Goal: Transaction & Acquisition: Purchase product/service

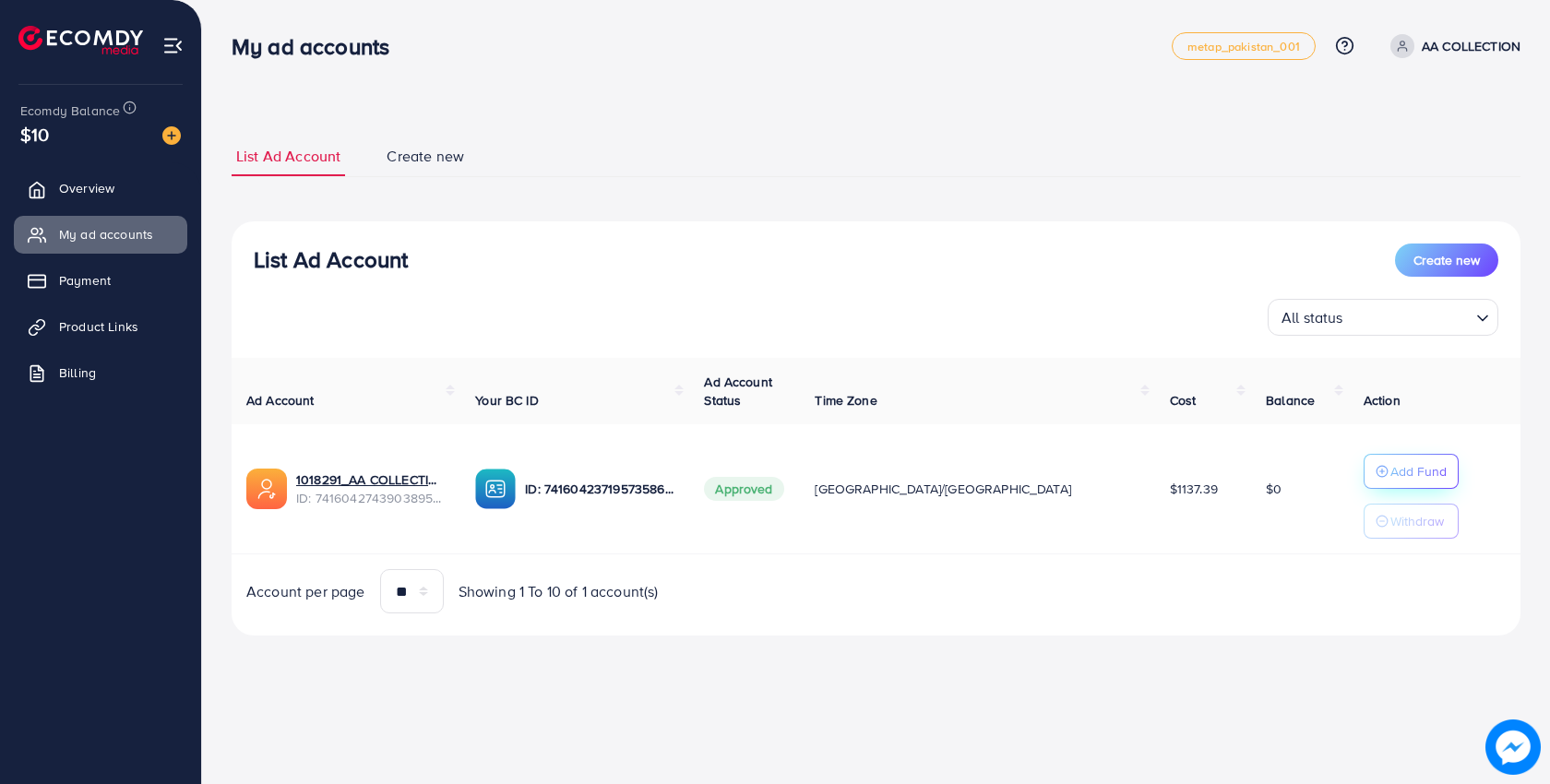
click at [1390, 475] on p "Add Fund" at bounding box center [1418, 471] width 56 height 22
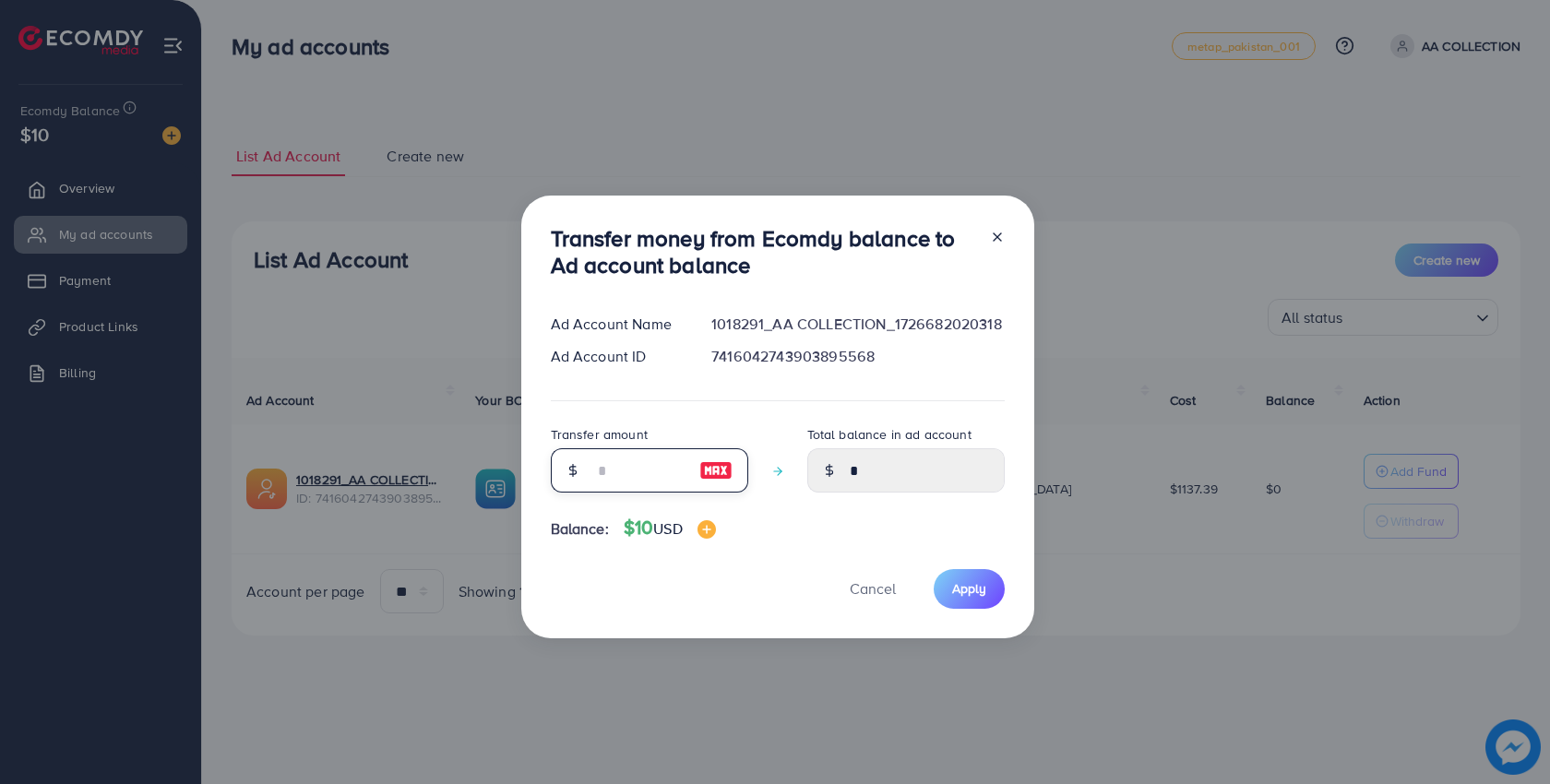
click at [645, 468] on input "number" at bounding box center [639, 471] width 92 height 44
type input "*"
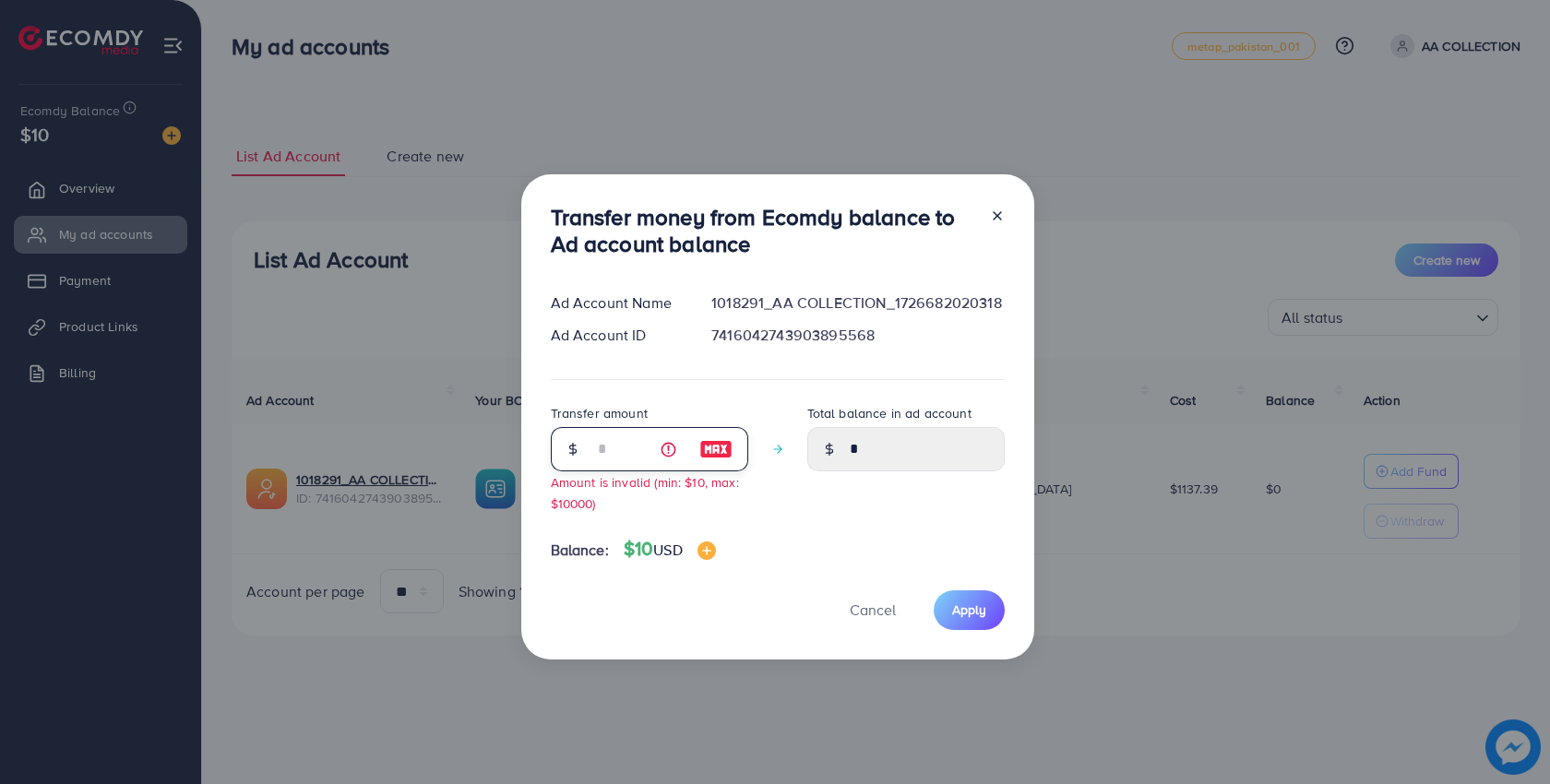
type input "****"
type input "**"
type input "*****"
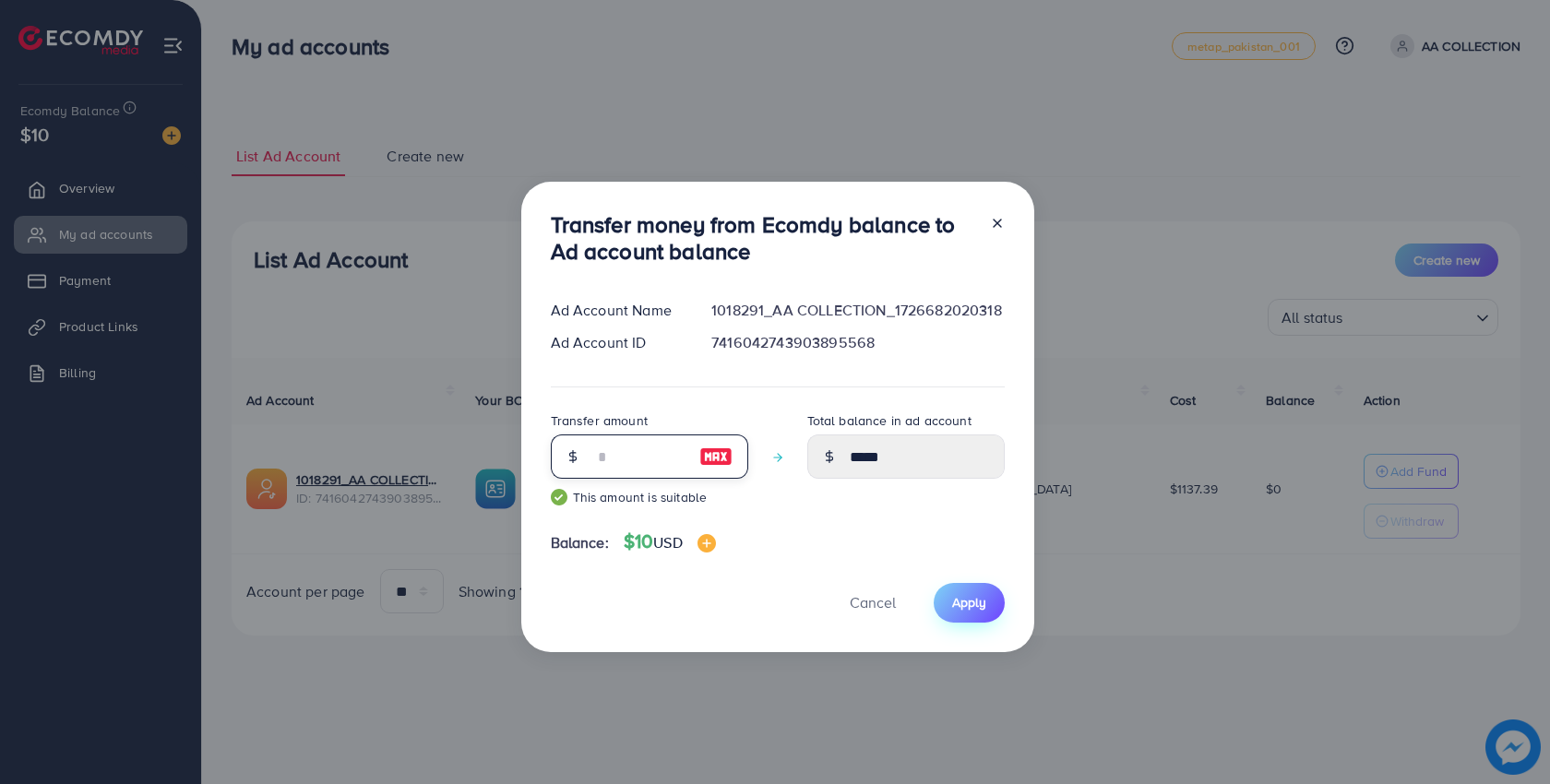
type input "**"
click at [983, 613] on button "Apply" at bounding box center [969, 603] width 71 height 40
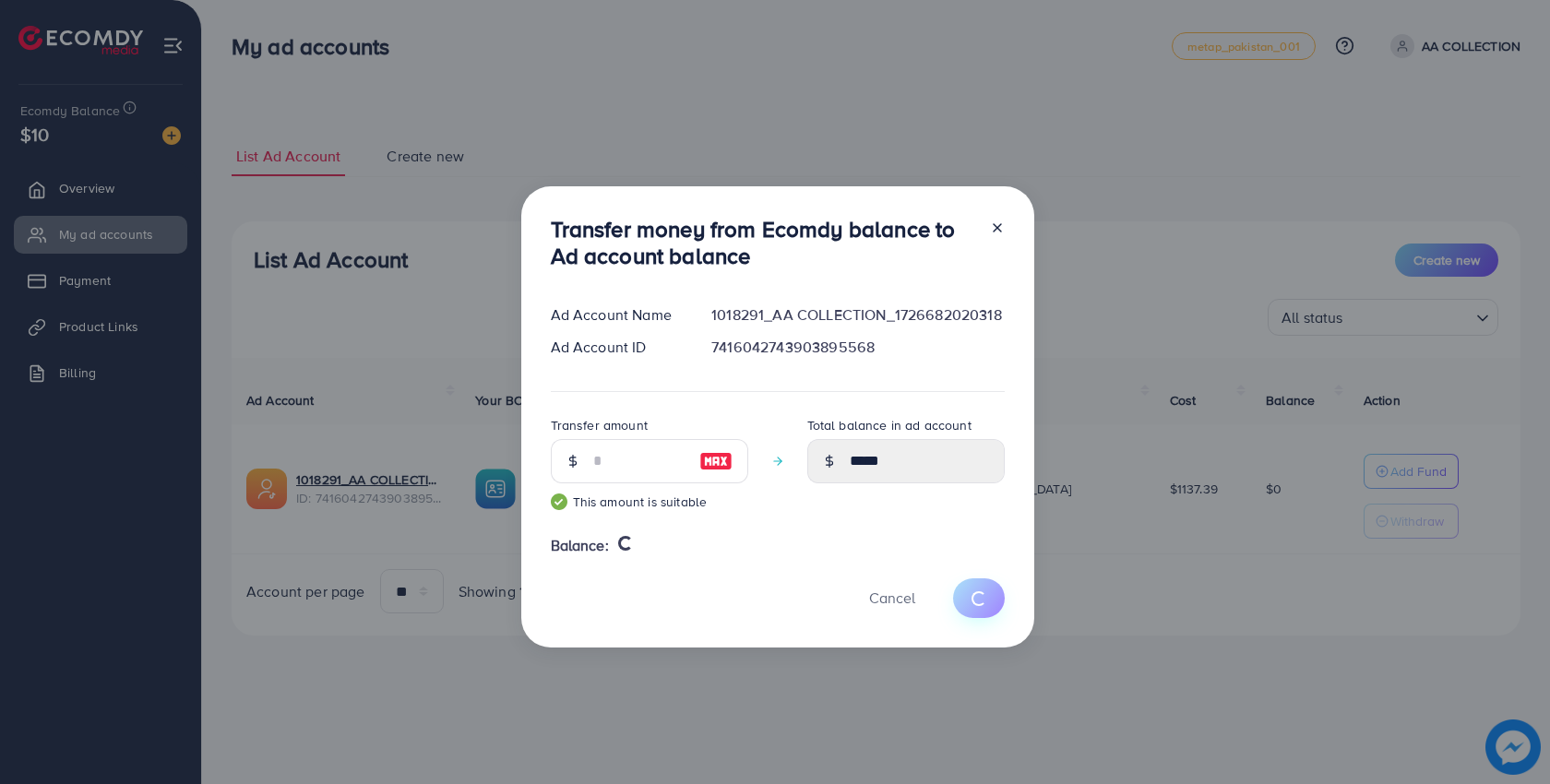
type input "*"
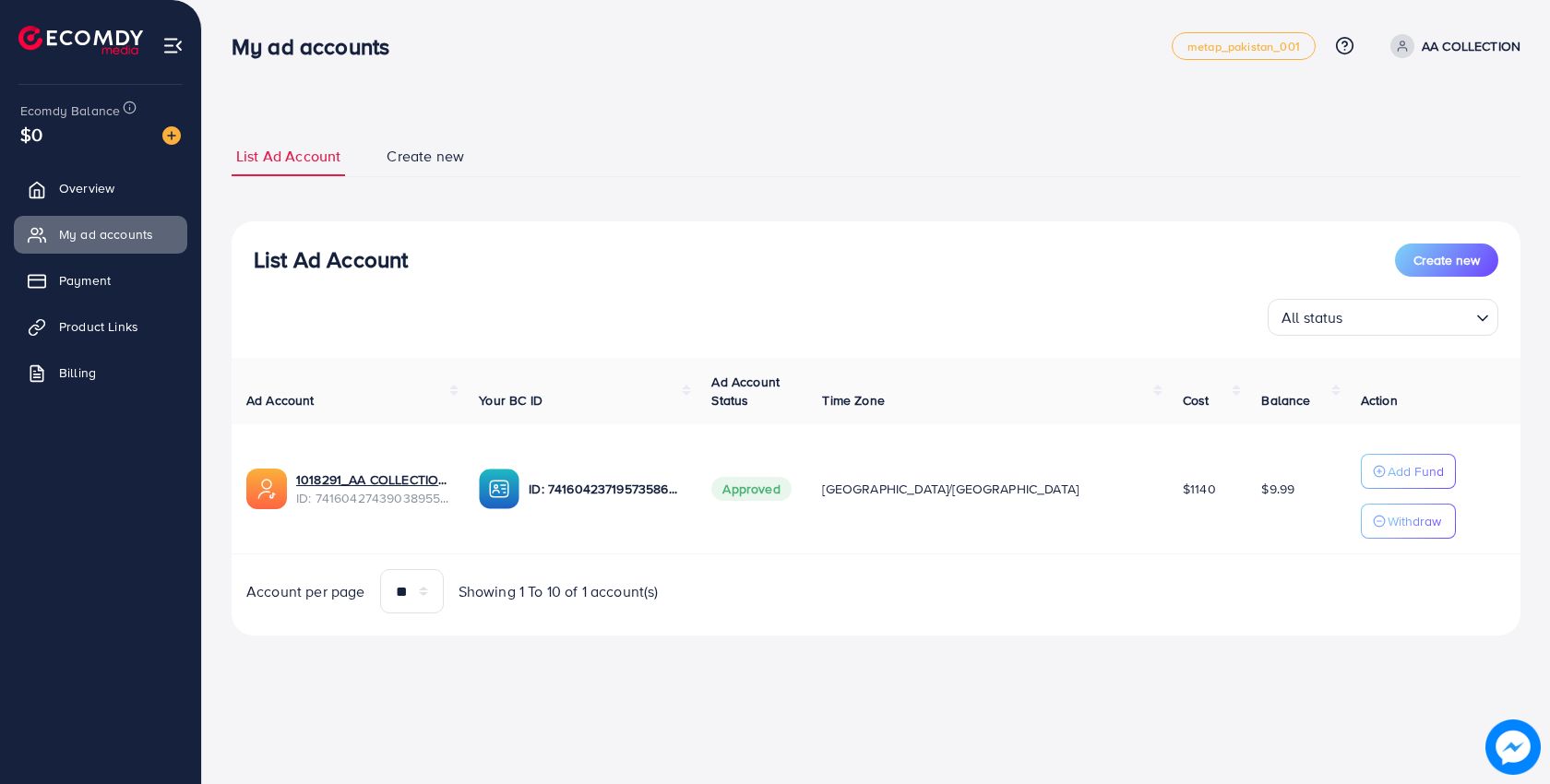
click at [709, 232] on div "List Ad Account Create new All status Loading... Ad Account Your BC ID Ad Accou…" at bounding box center [876, 429] width 1289 height 415
click at [110, 289] on span "Payment" at bounding box center [90, 280] width 51 height 18
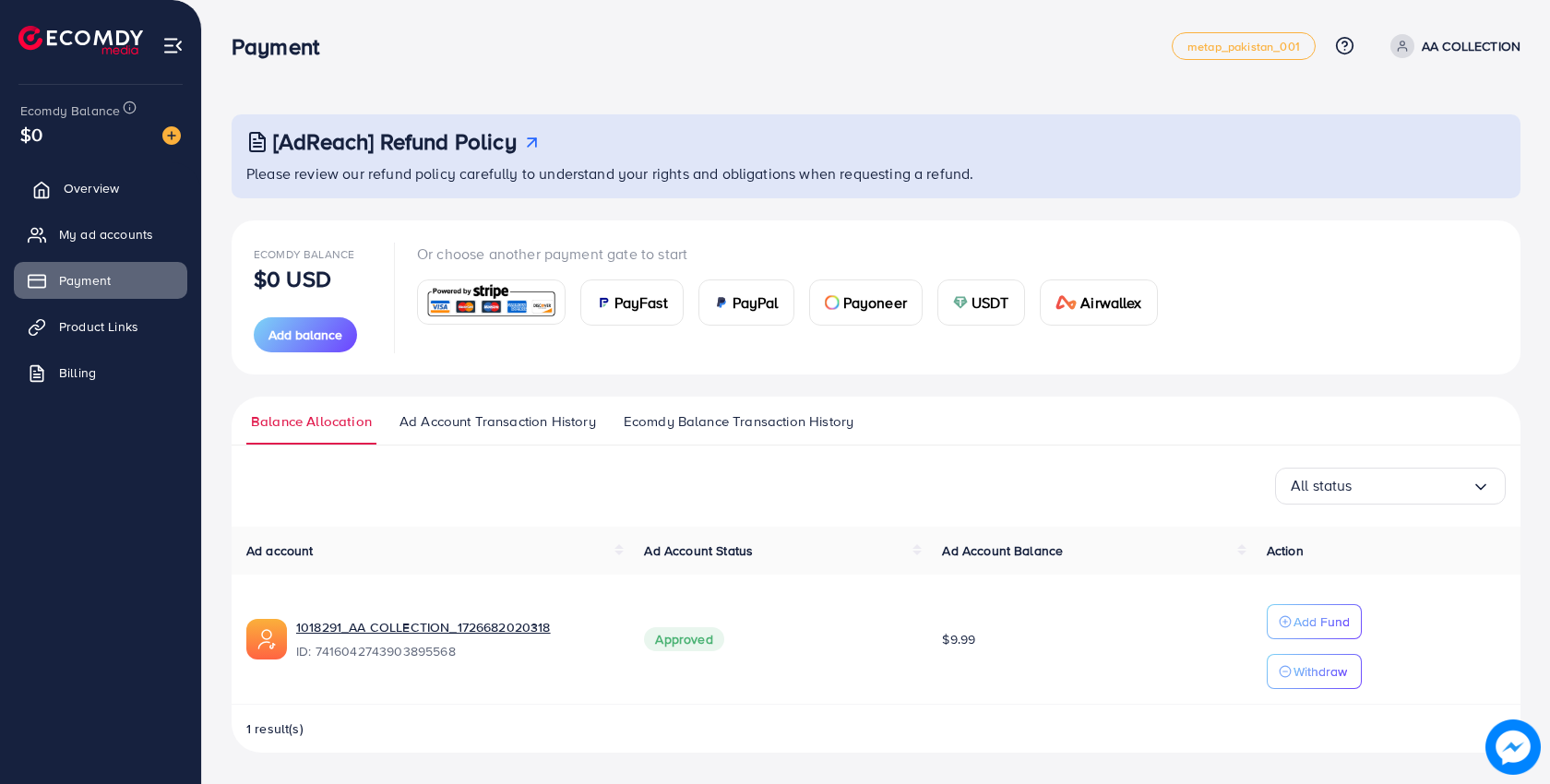
click at [85, 199] on link "Overview" at bounding box center [101, 188] width 173 height 37
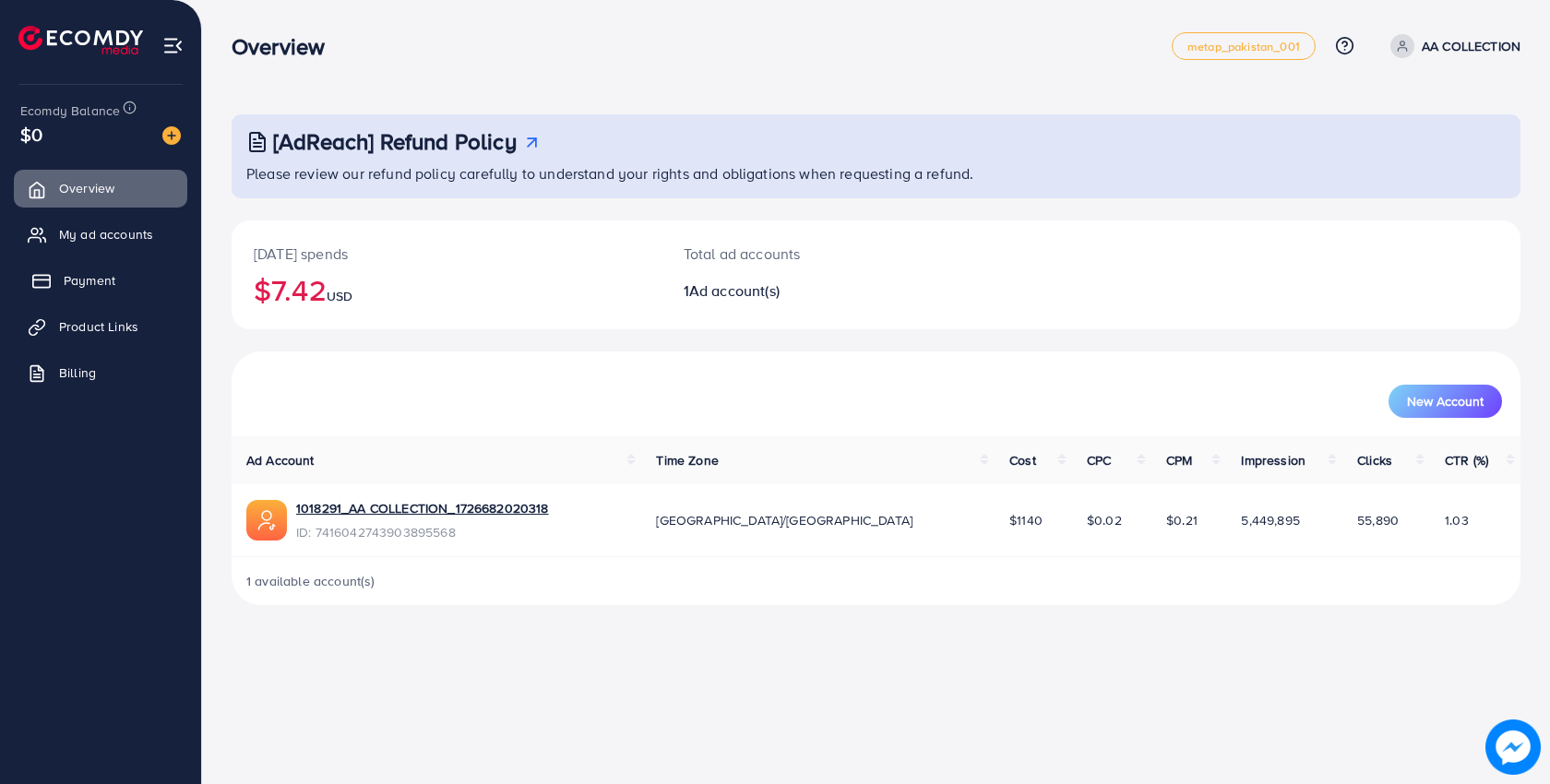
click at [95, 288] on span "Payment" at bounding box center [90, 280] width 51 height 18
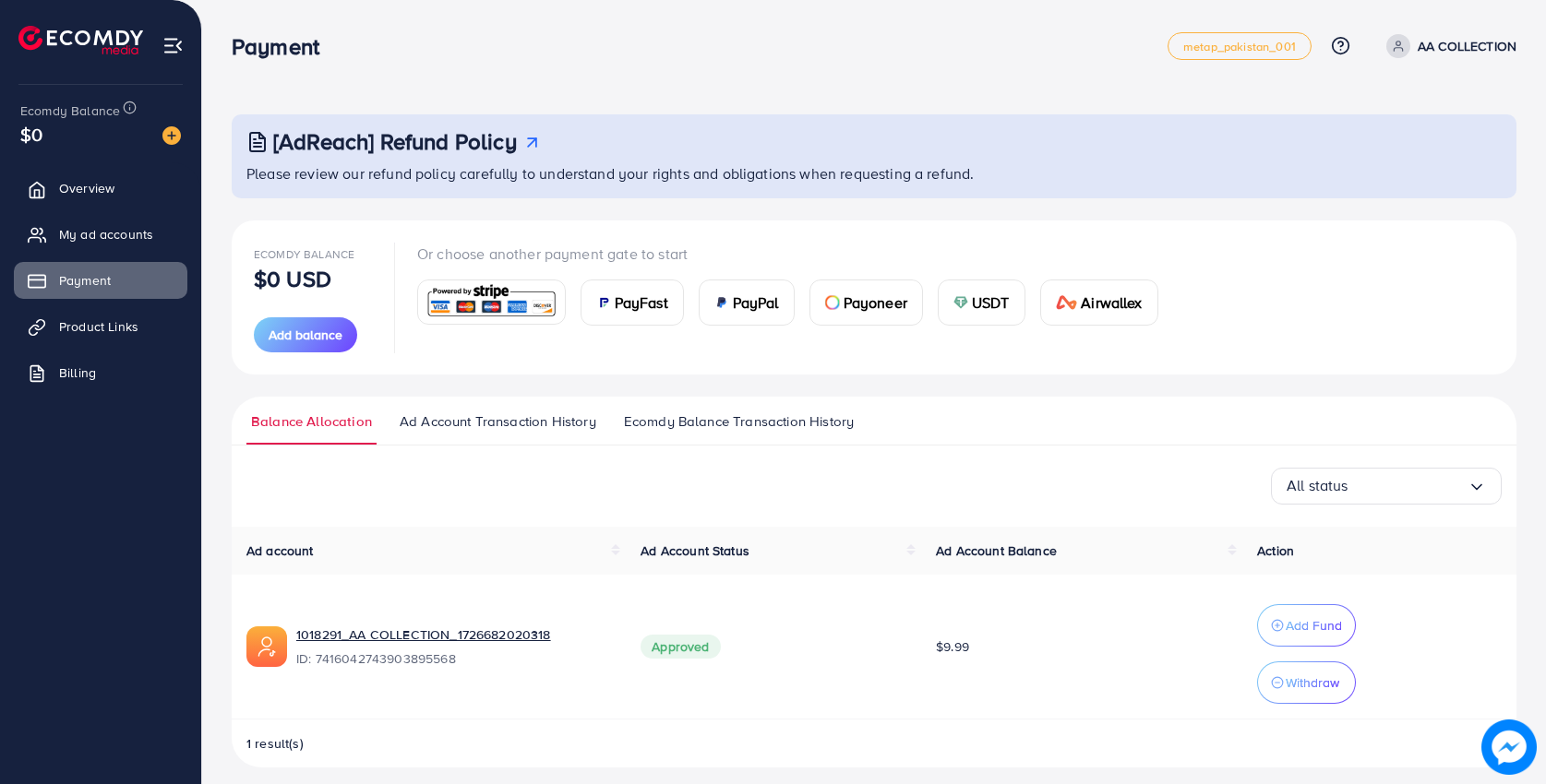
click at [649, 303] on span "PayFast" at bounding box center [641, 302] width 53 height 22
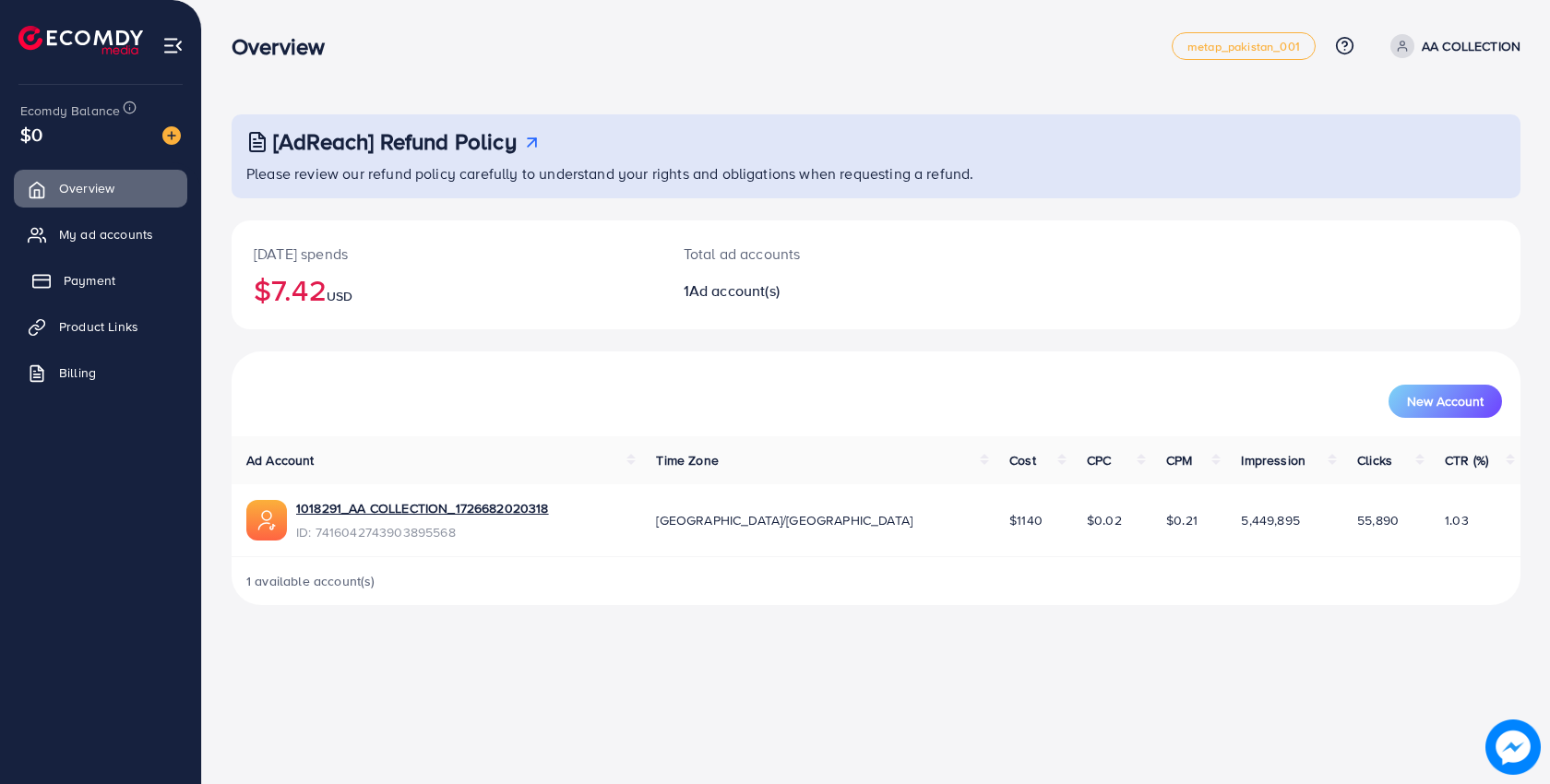
click at [108, 285] on span "Payment" at bounding box center [90, 280] width 51 height 18
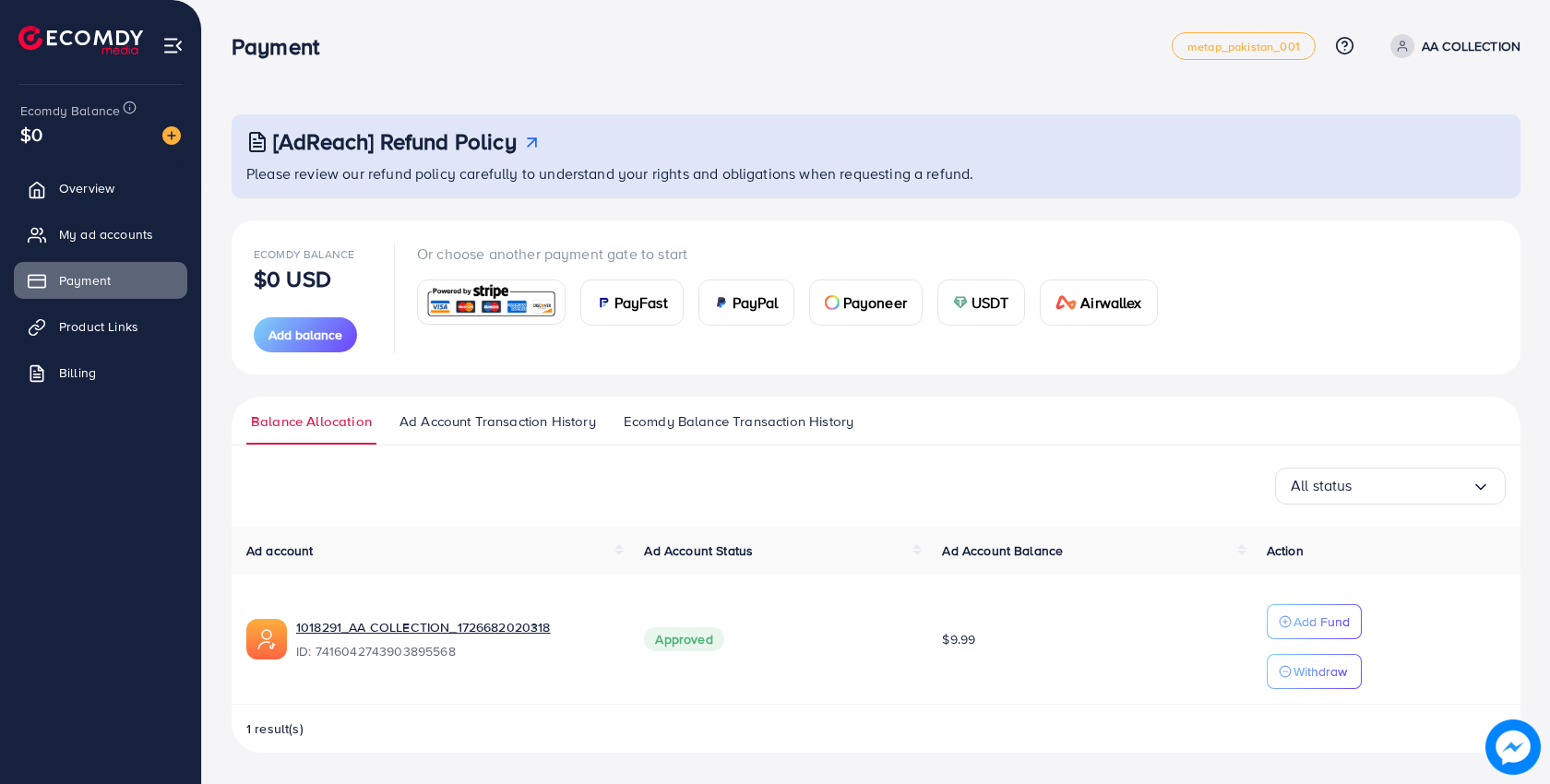
click at [640, 310] on span "PayFast" at bounding box center [641, 302] width 53 height 22
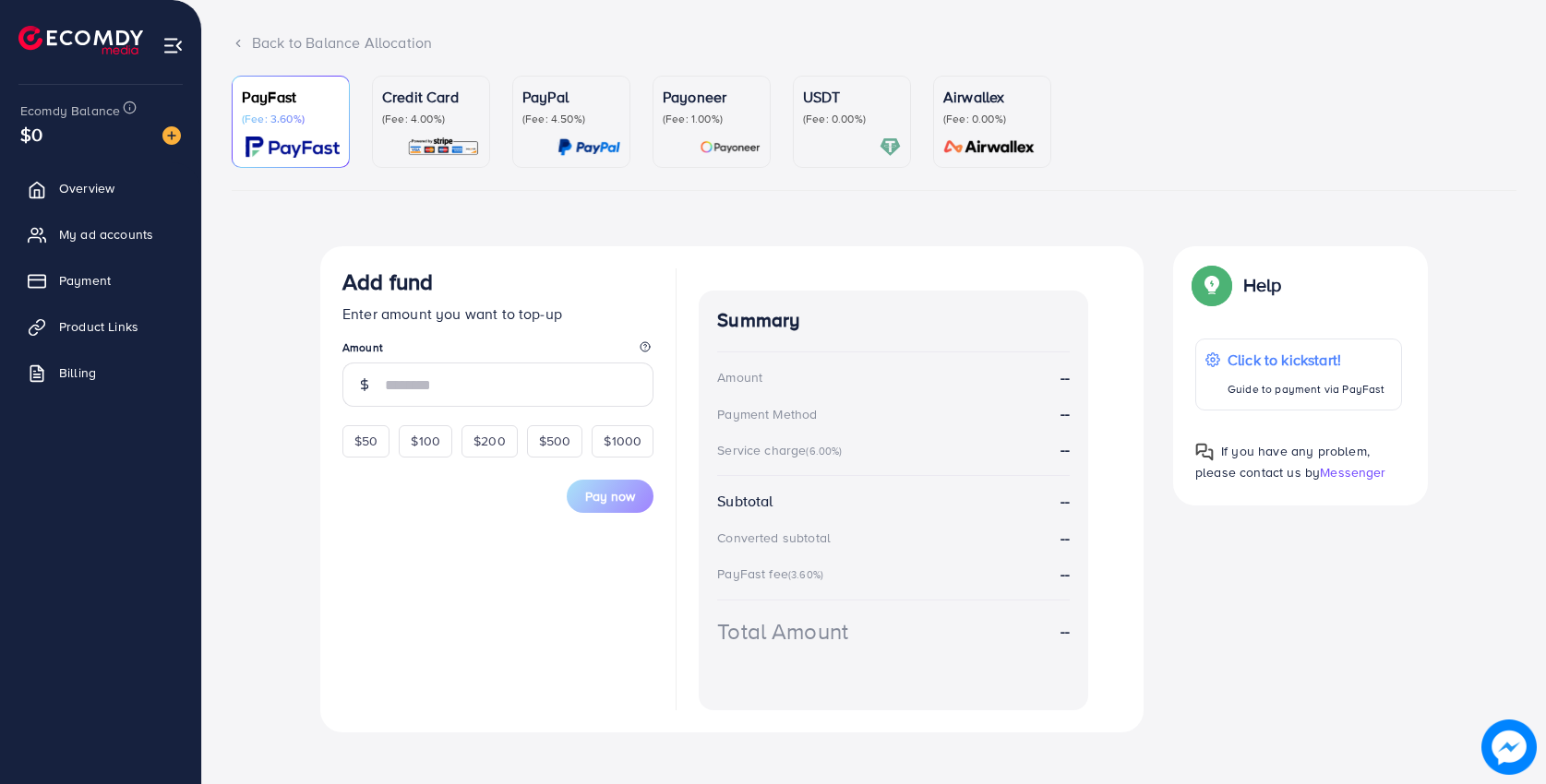
scroll to position [119, 0]
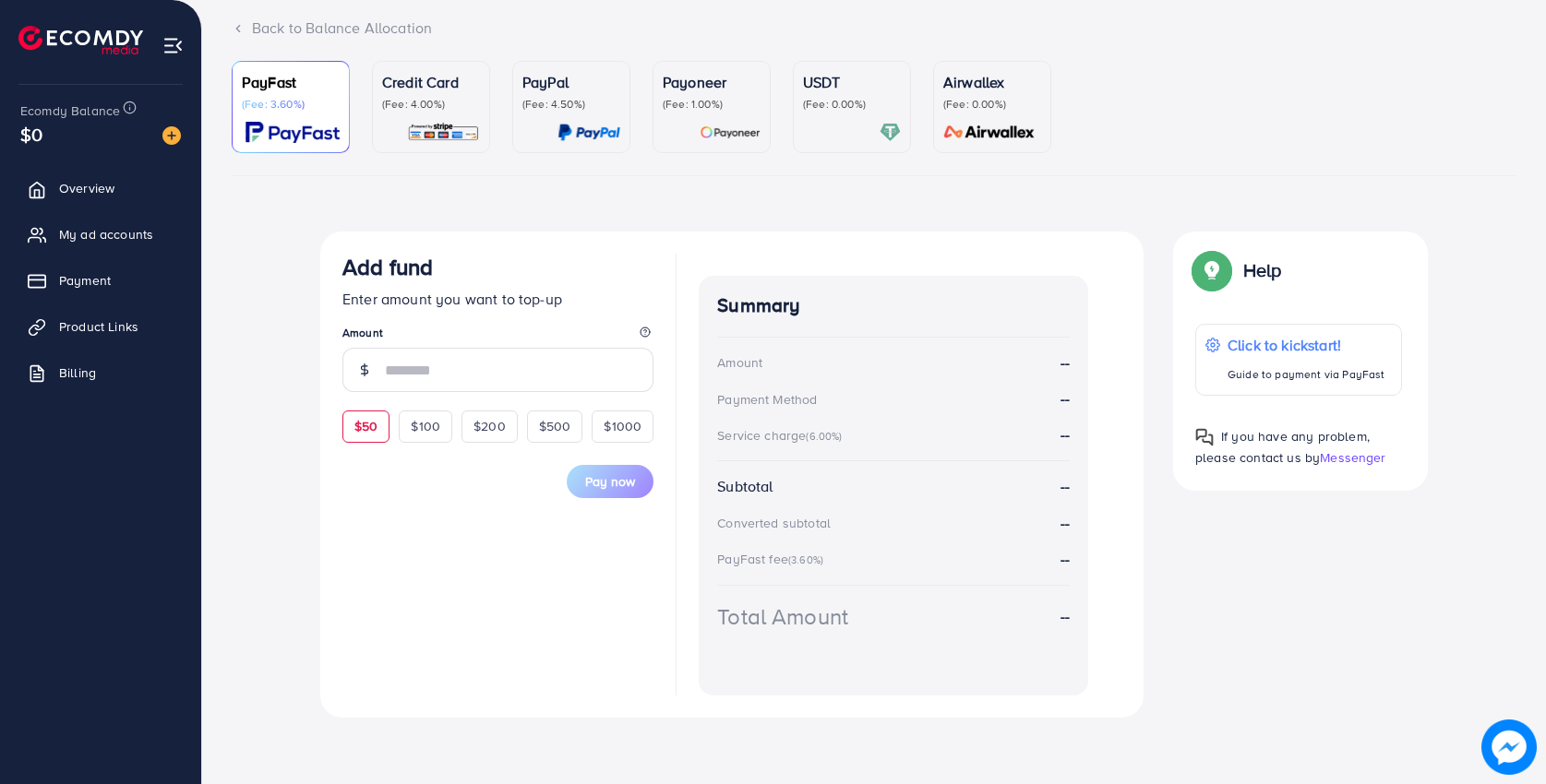
click at [372, 435] on div "$50" at bounding box center [365, 426] width 47 height 31
type input "**"
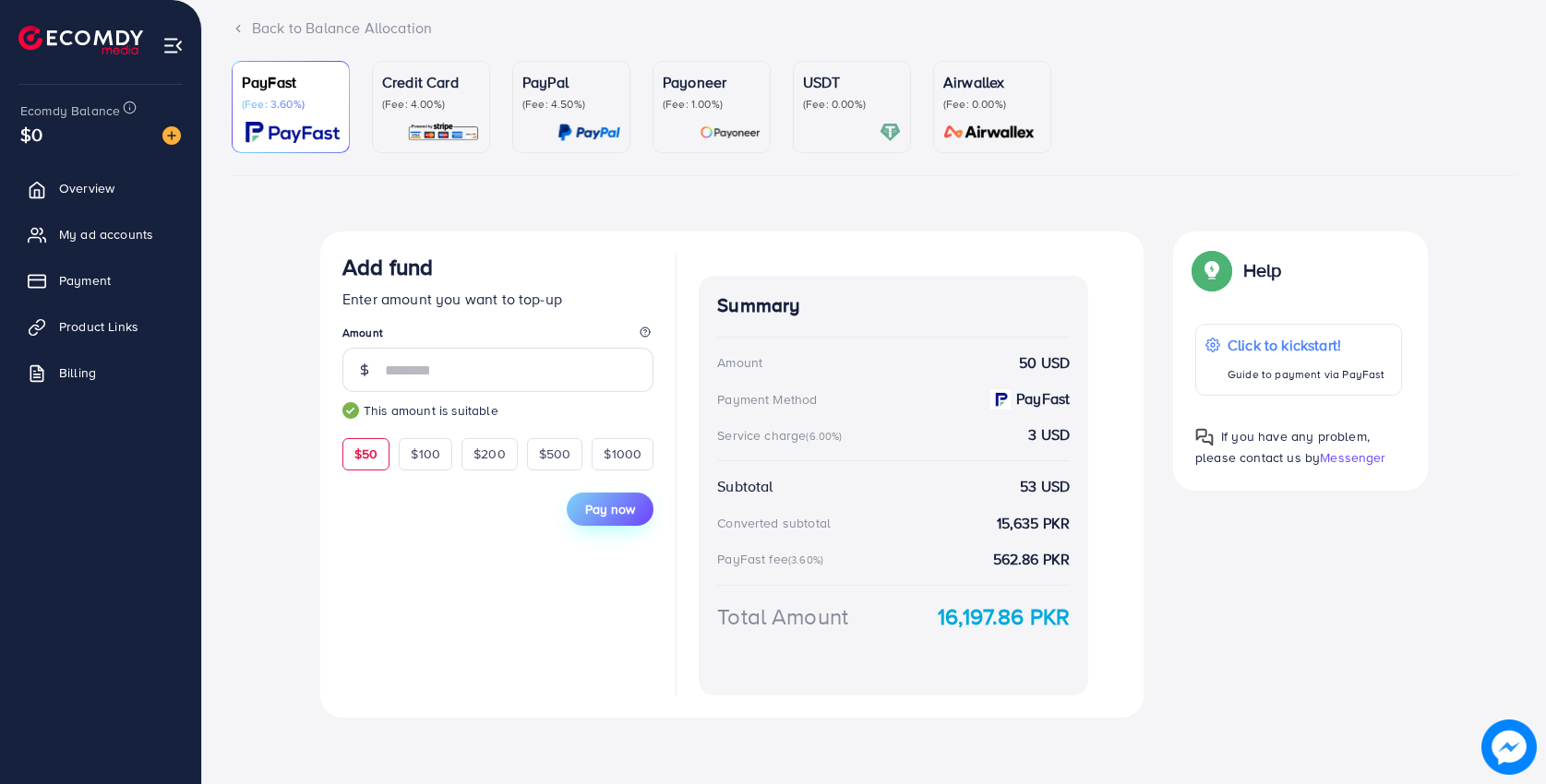
click at [620, 509] on span "Pay now" at bounding box center [610, 509] width 50 height 18
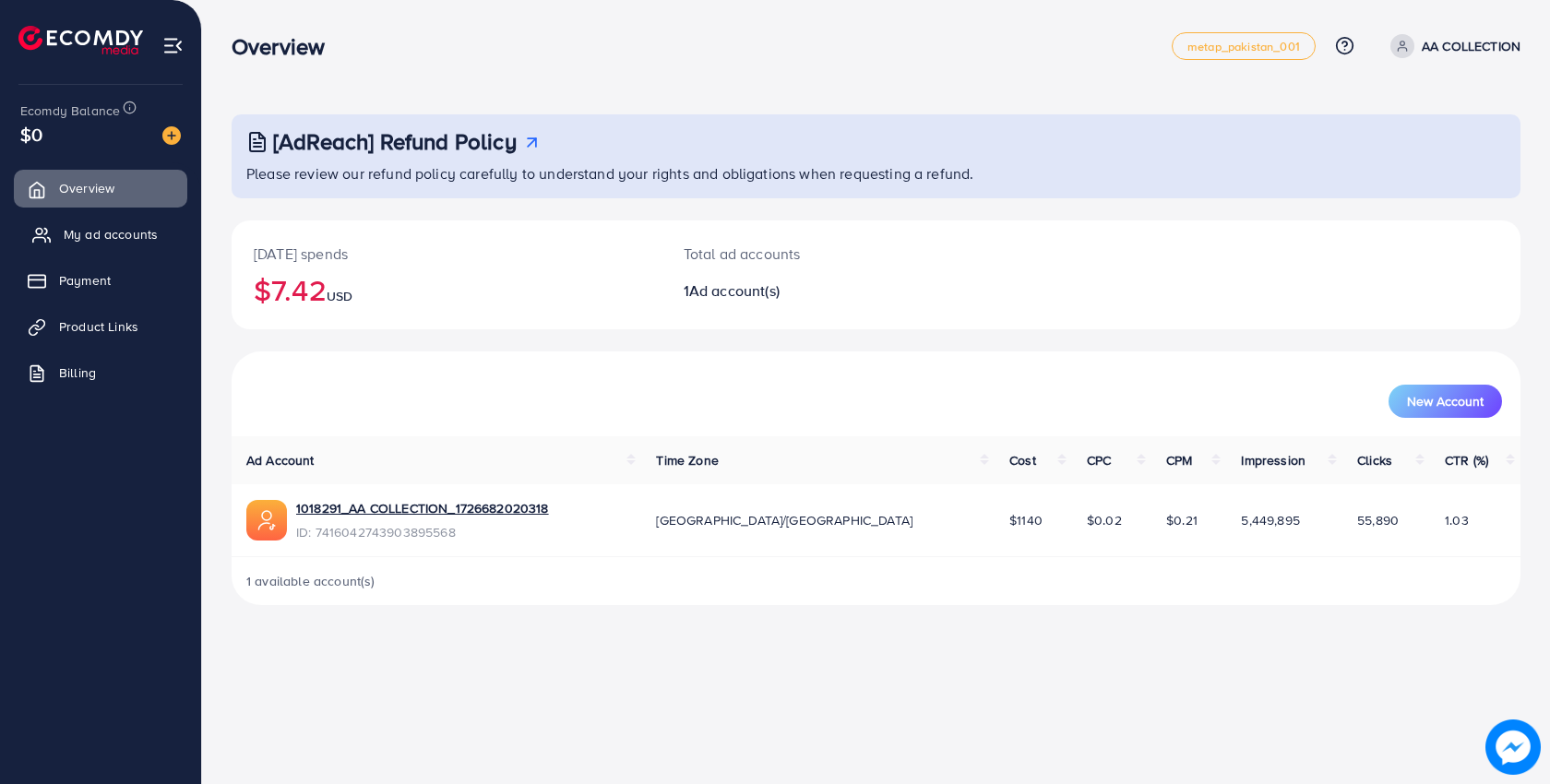
click at [93, 238] on span "My ad accounts" at bounding box center [111, 233] width 94 height 18
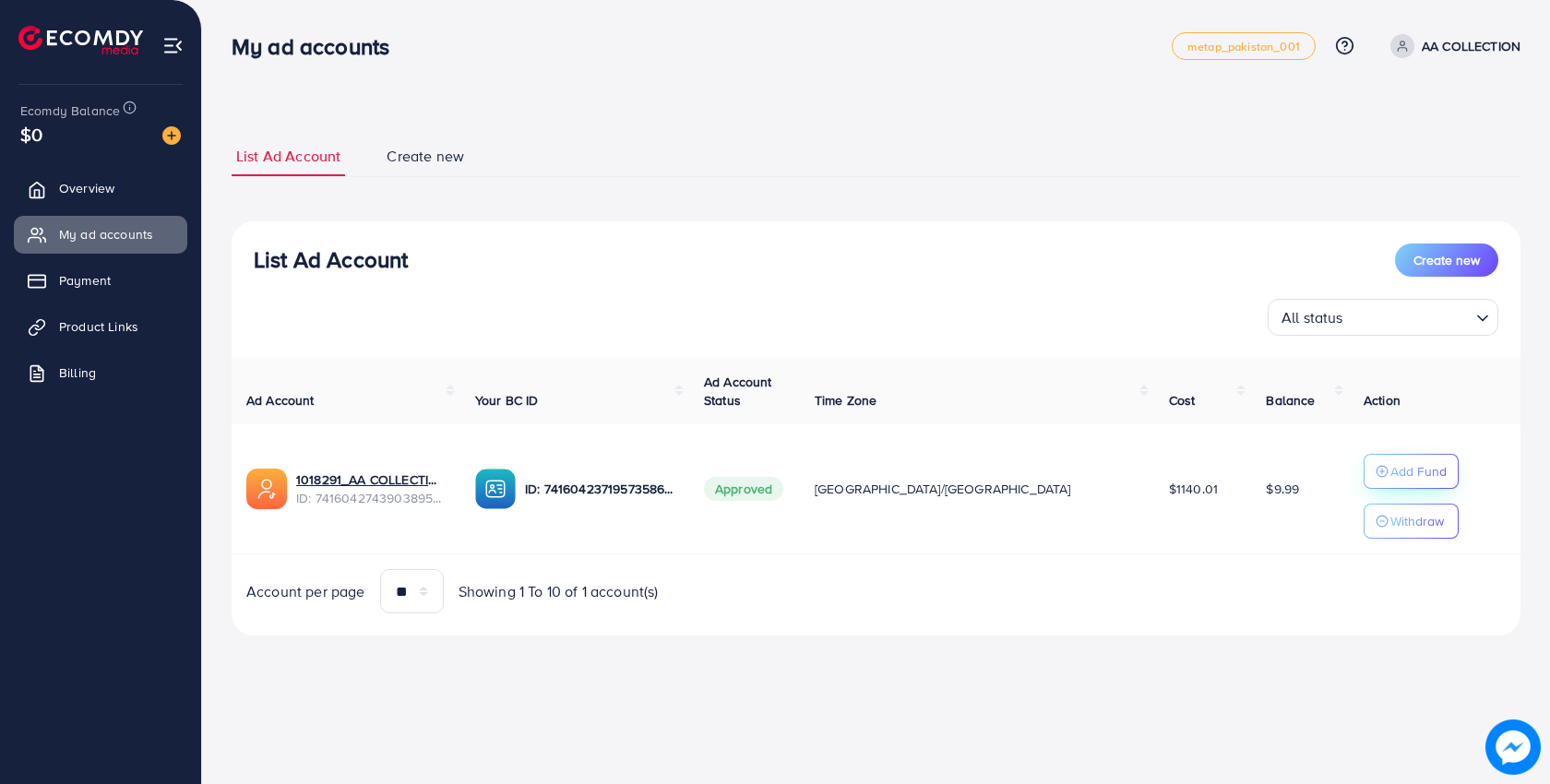
click at [1394, 473] on p "Add Fund" at bounding box center [1418, 471] width 56 height 22
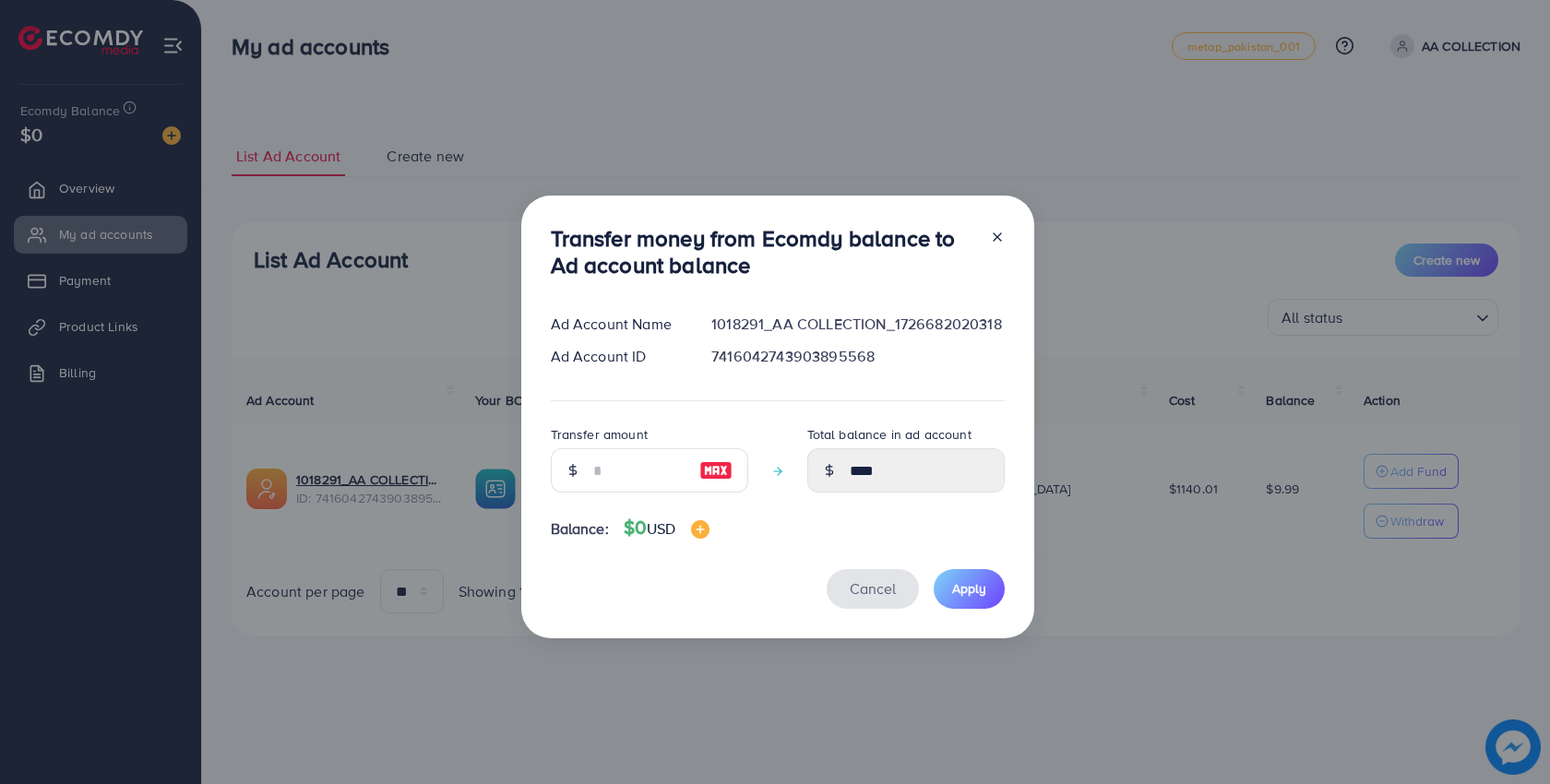
click at [868, 595] on span "Cancel" at bounding box center [873, 588] width 46 height 20
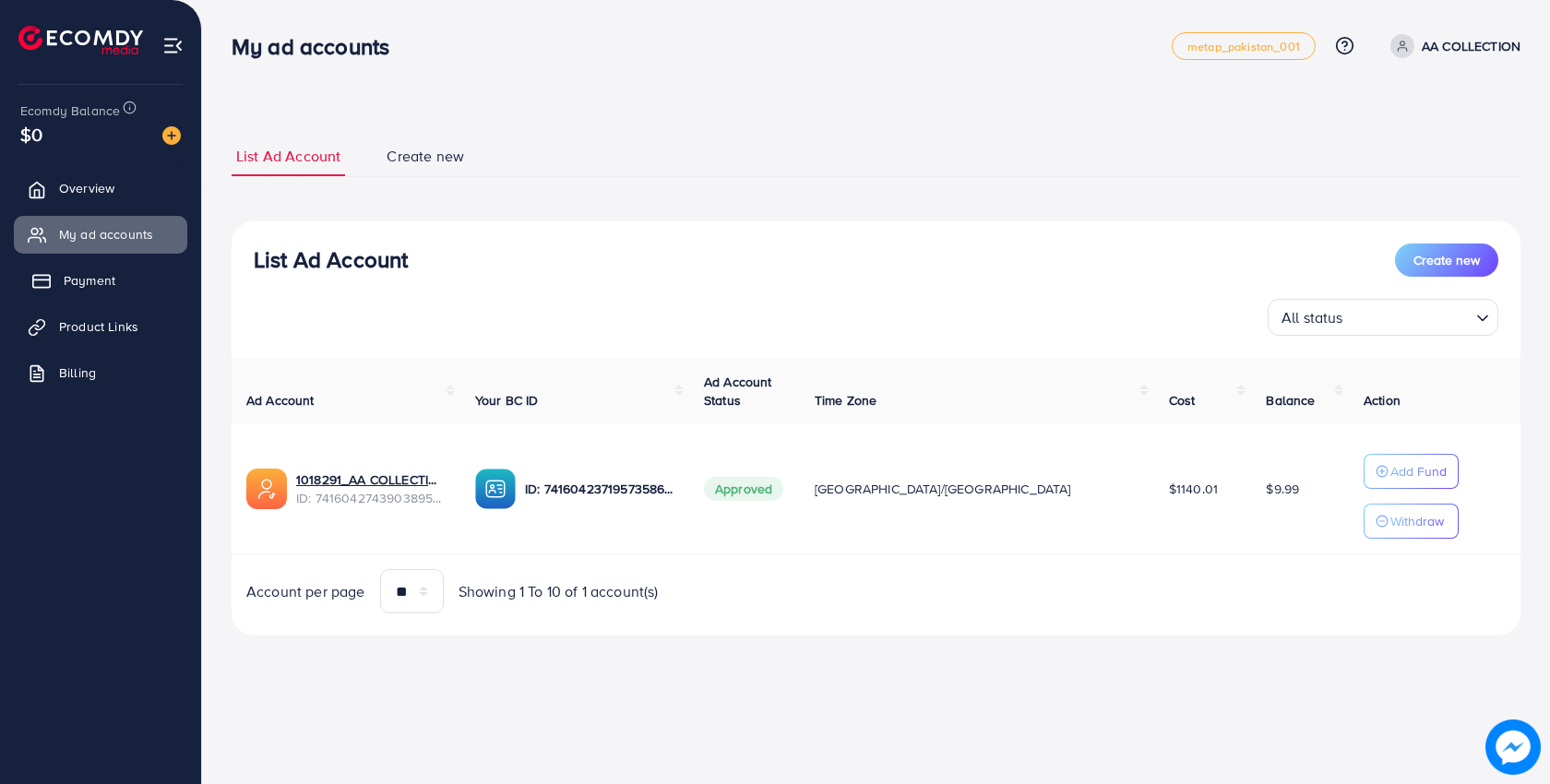
click at [107, 279] on span "Payment" at bounding box center [90, 280] width 51 height 18
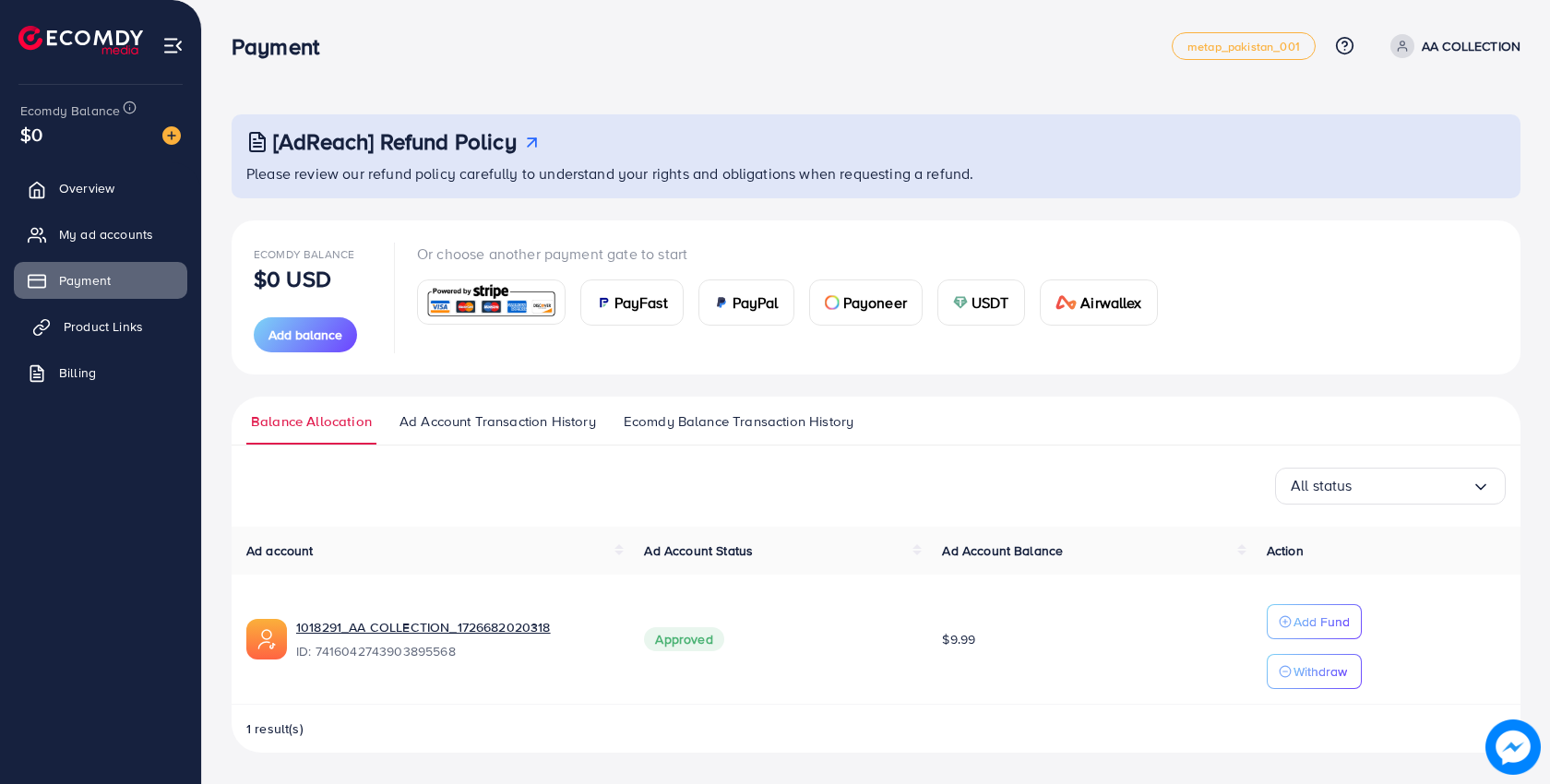
click at [123, 331] on span "Product Links" at bounding box center [103, 326] width 79 height 18
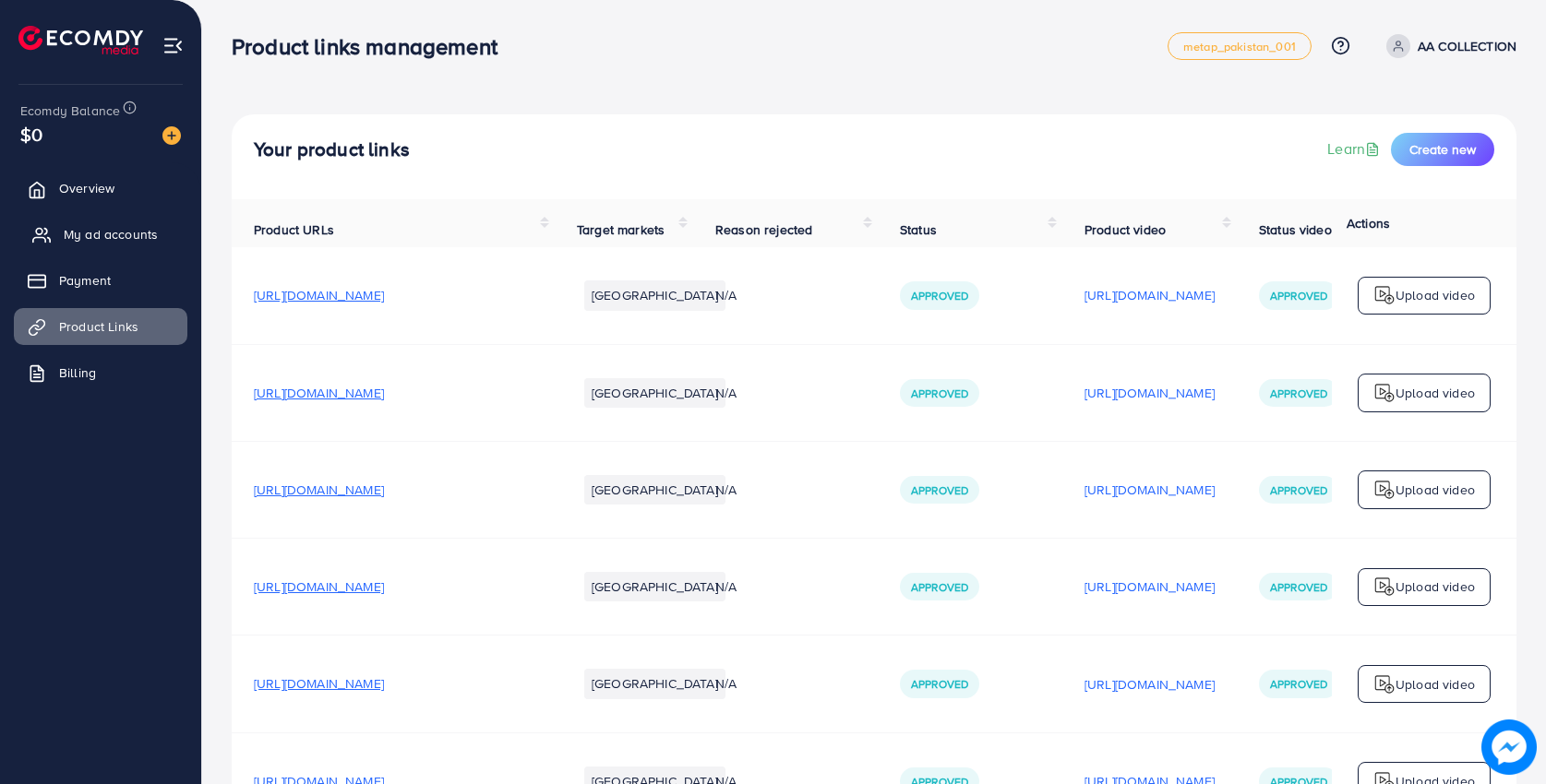
click at [119, 231] on span "My ad accounts" at bounding box center [111, 233] width 94 height 18
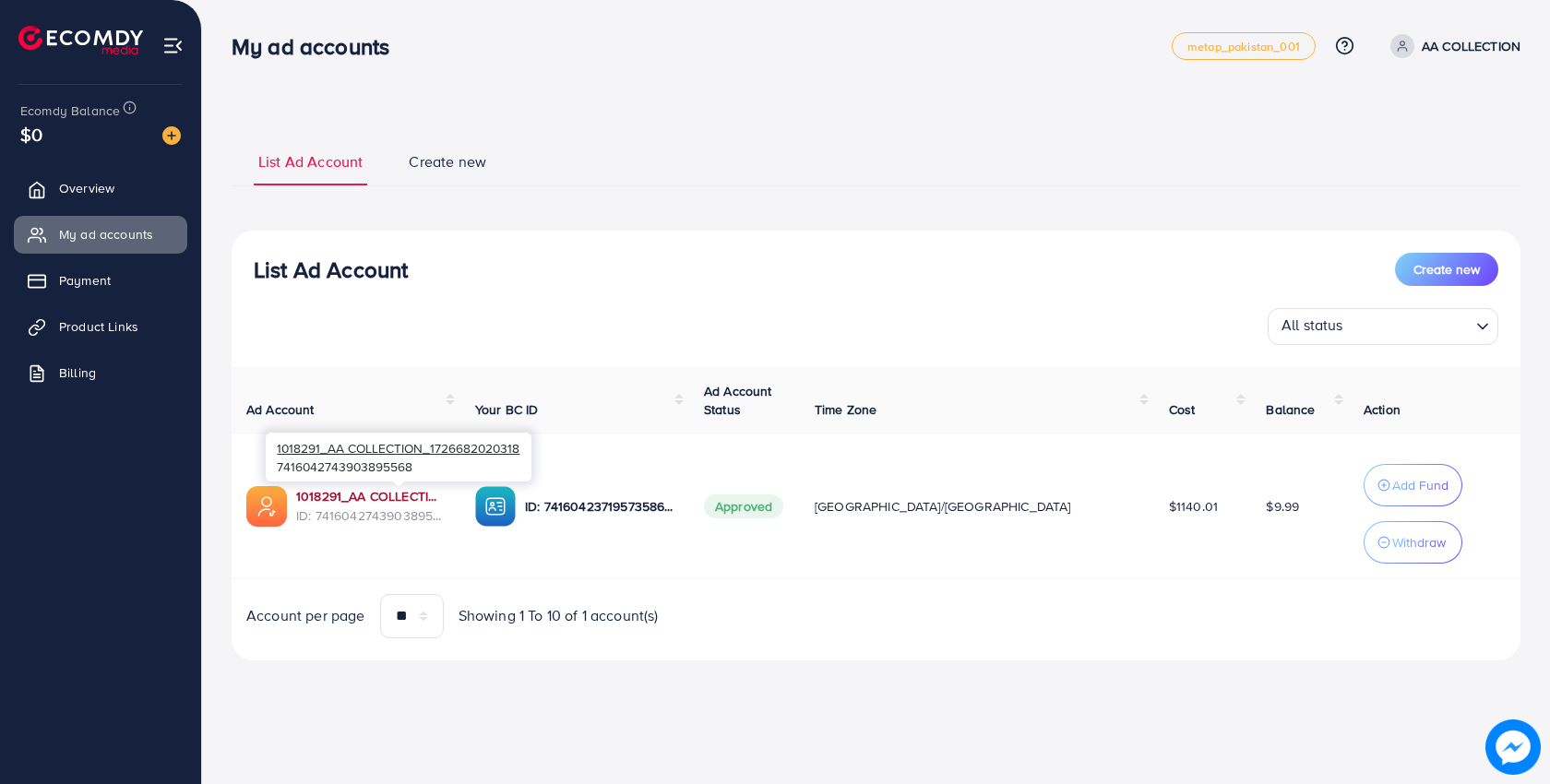
click at [387, 497] on link "1018291_AA COLLECTION_1726682020318" at bounding box center [371, 495] width 150 height 18
